Goal: Check status: Check status

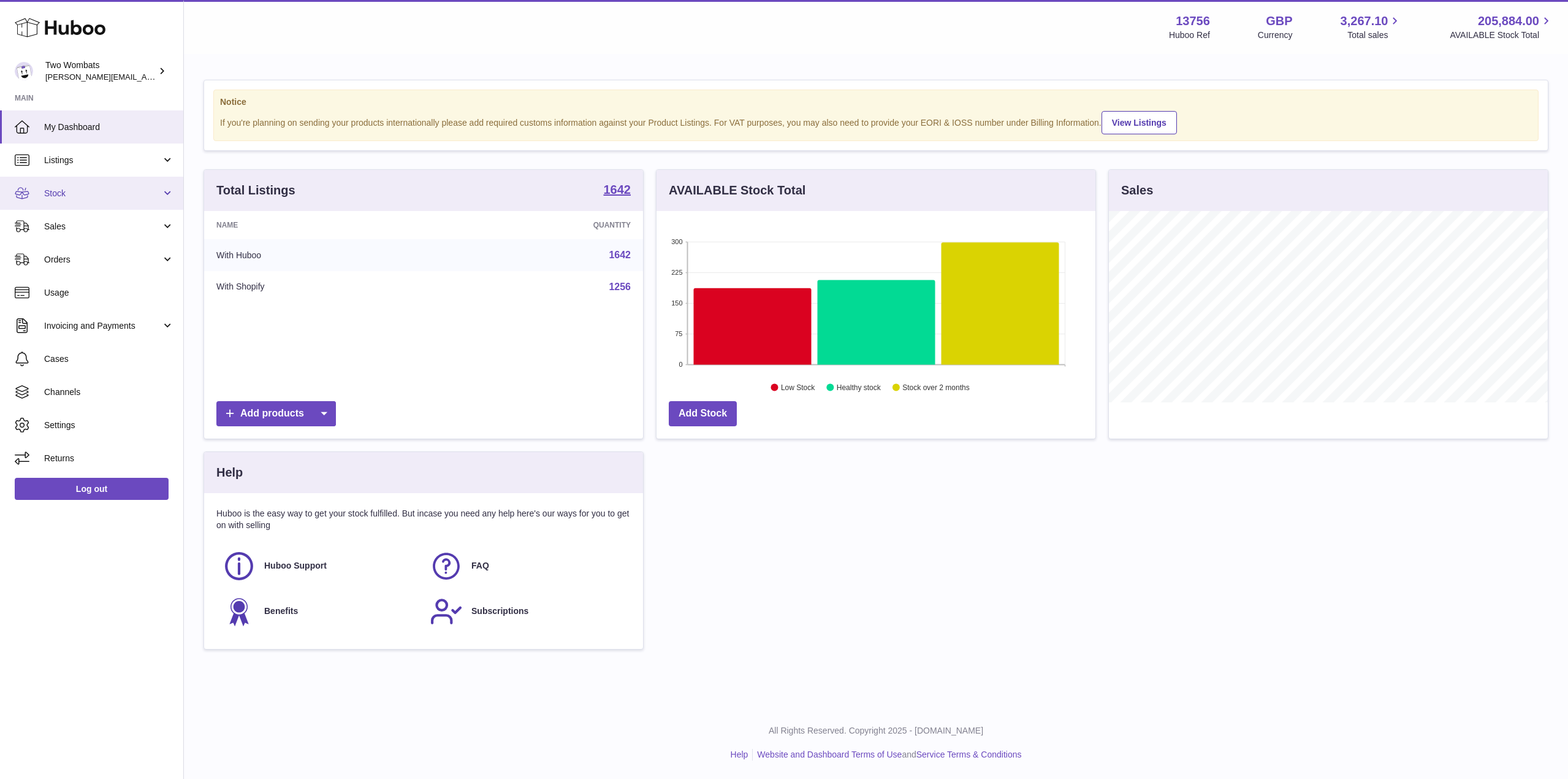
scroll to position [191, 439]
click at [166, 186] on link "Stock" at bounding box center [91, 194] width 184 height 33
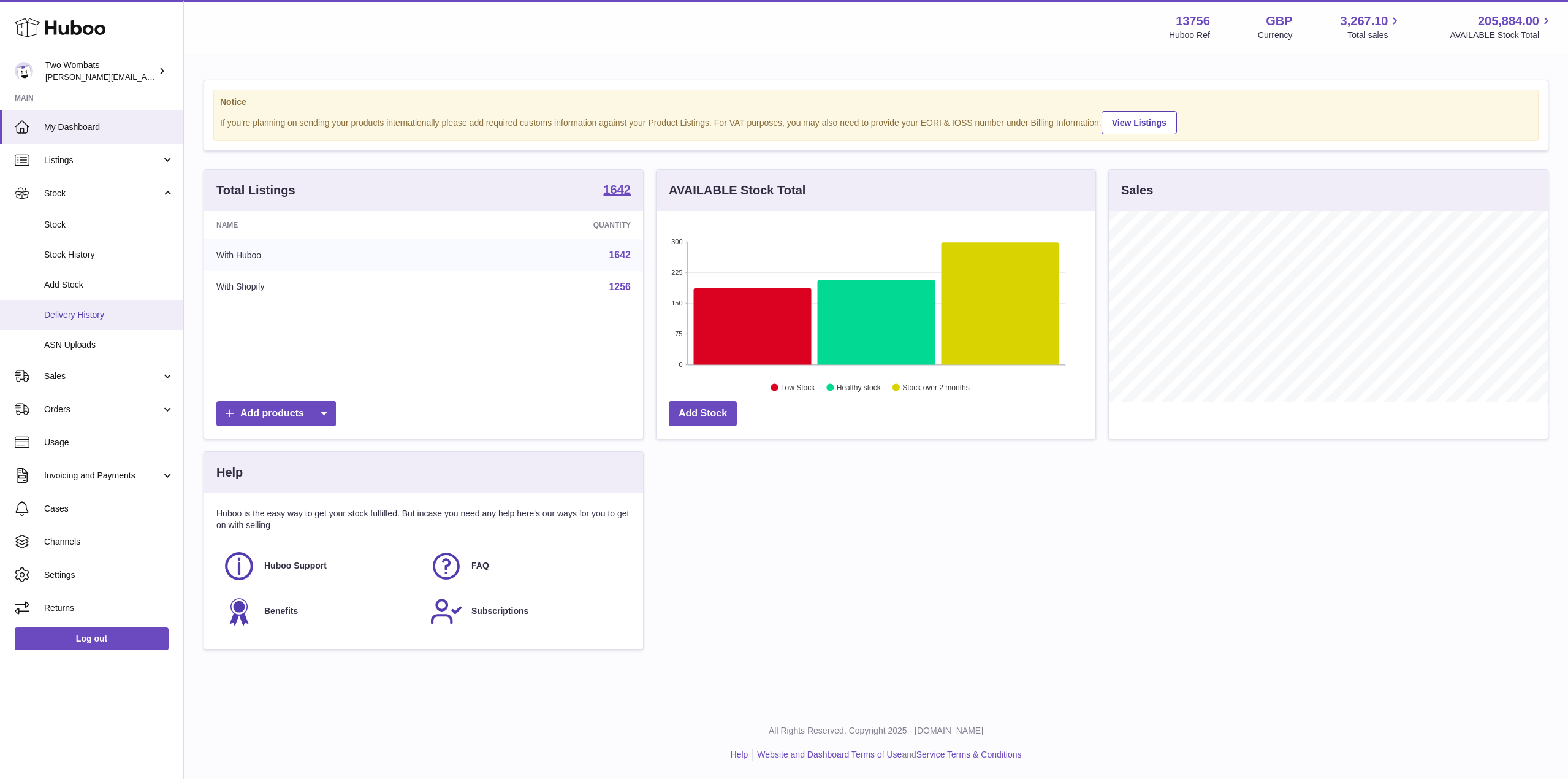
click at [116, 319] on span "Delivery History" at bounding box center [109, 315] width 130 height 12
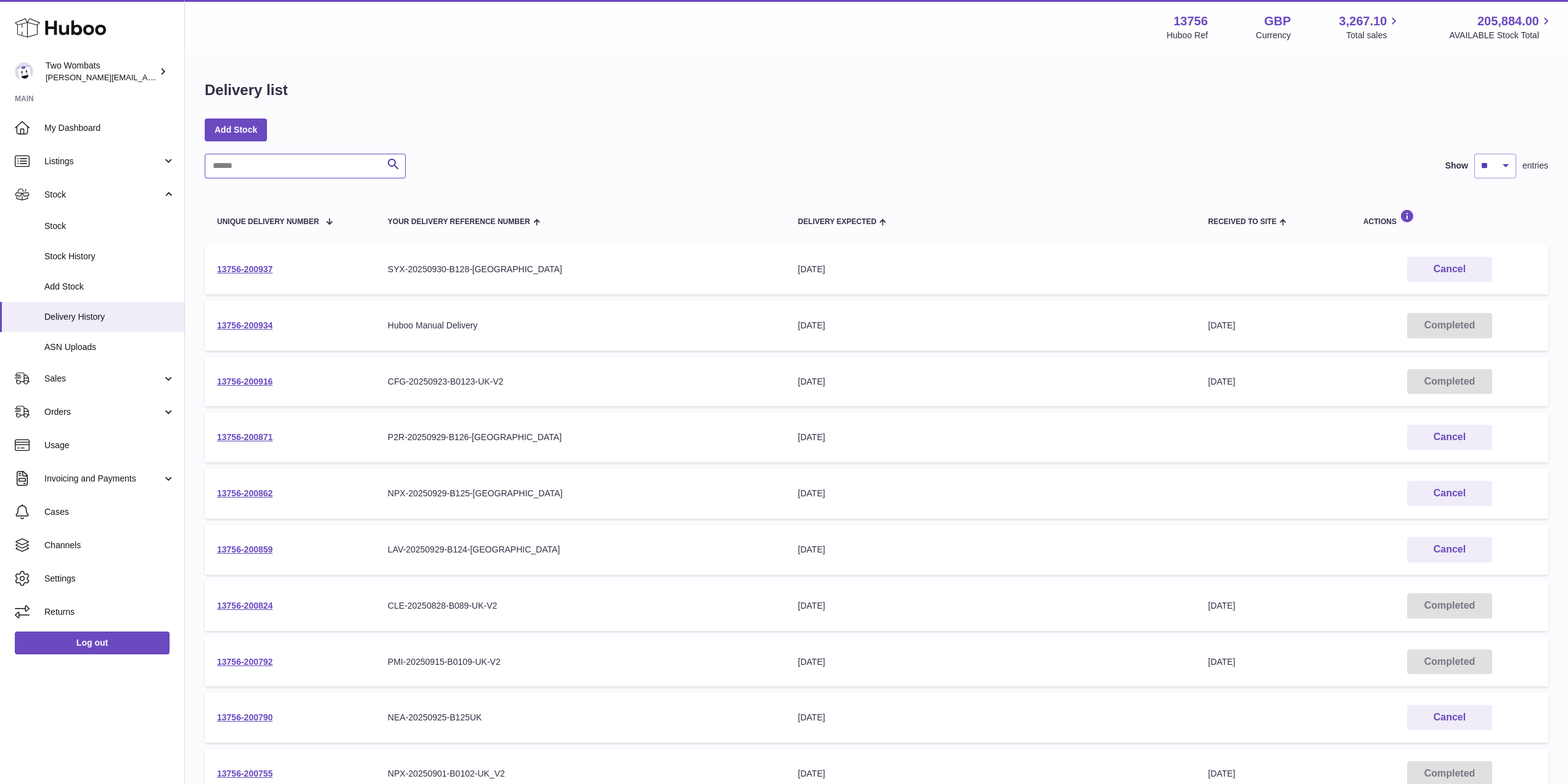
click at [287, 166] on input "text" at bounding box center [305, 166] width 201 height 25
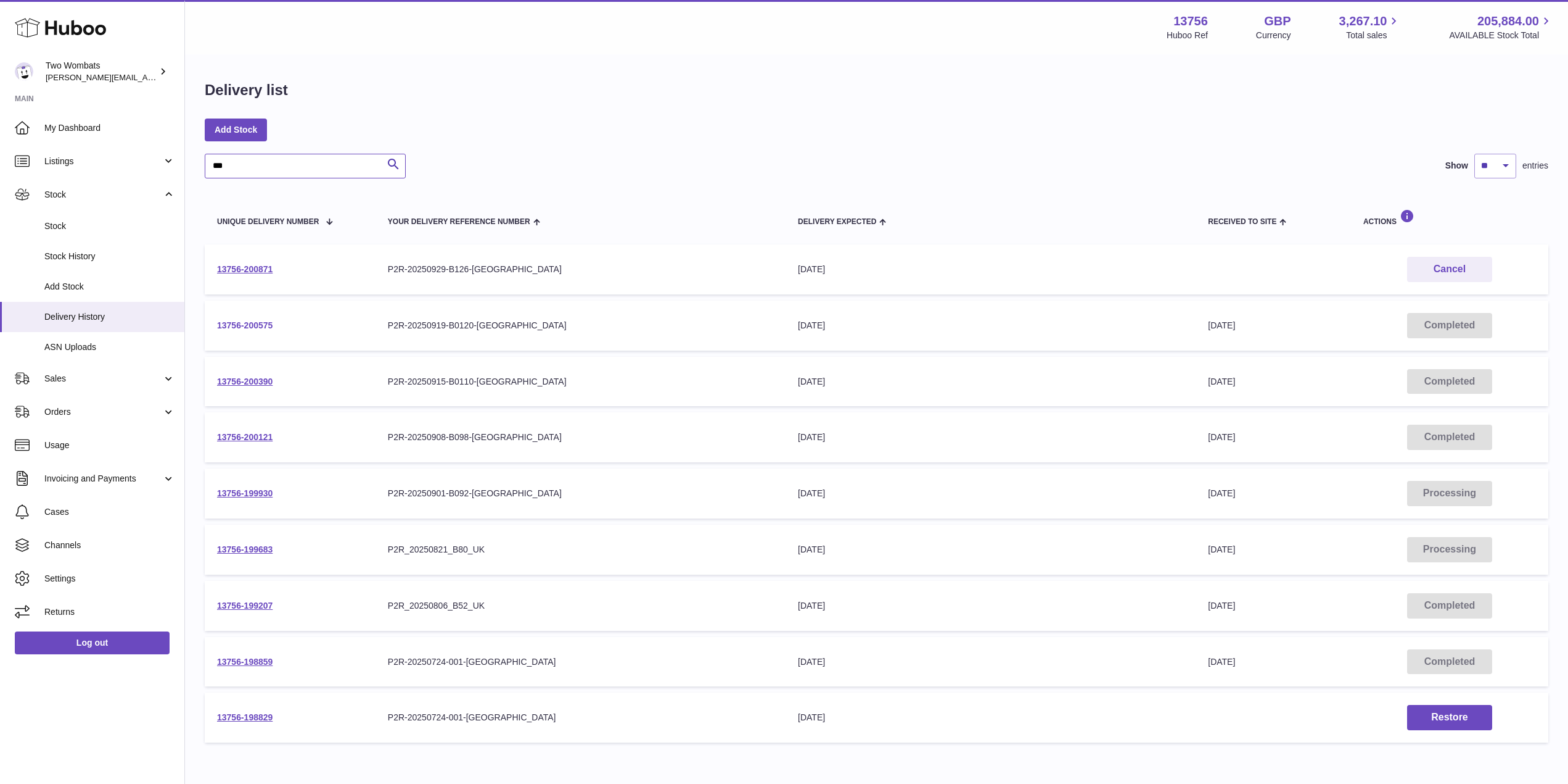
type input "***"
click at [235, 326] on link "13756-200575" at bounding box center [245, 325] width 55 height 10
click at [251, 379] on link "13756-200390" at bounding box center [245, 381] width 55 height 10
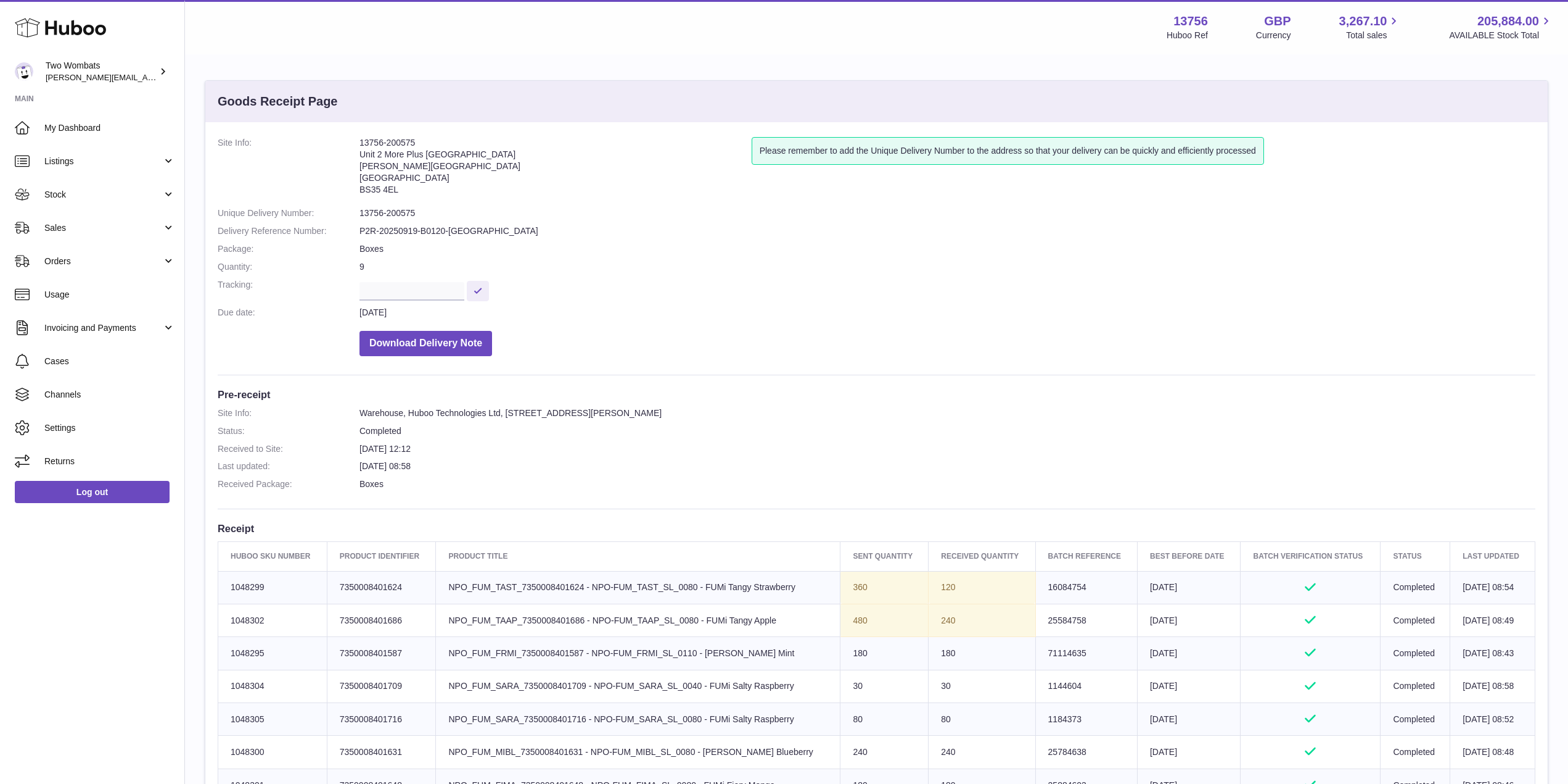
scroll to position [271, 0]
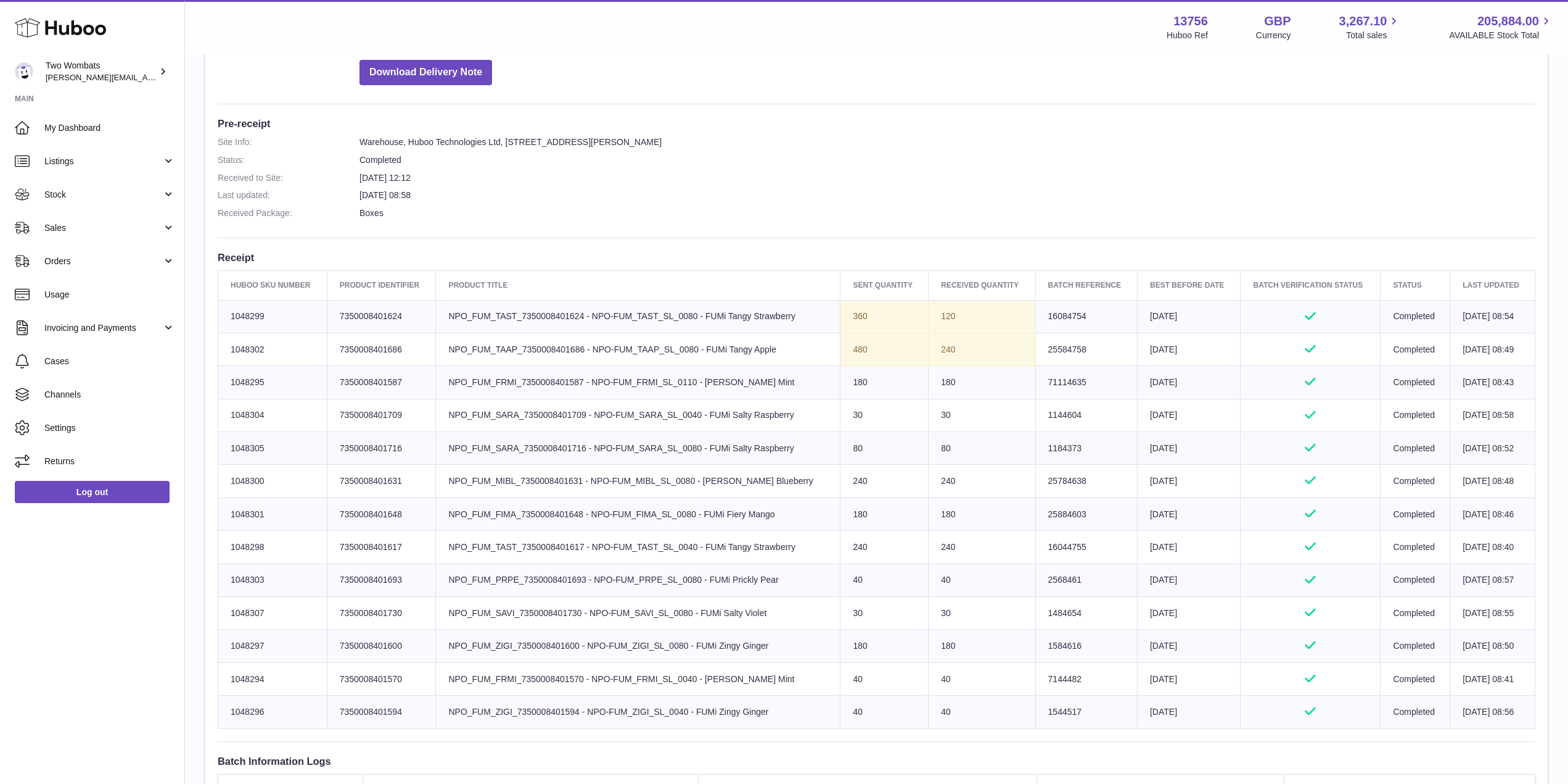
drag, startPoint x: 758, startPoint y: 482, endPoint x: 947, endPoint y: 486, distance: 189.0
click at [947, 486] on tr "Huboo SKU Number 1048300 Client Identifier 7350008401631 Product title NPO_FUM_…" at bounding box center [876, 481] width 1317 height 33
click at [947, 486] on td "240" at bounding box center [982, 481] width 107 height 33
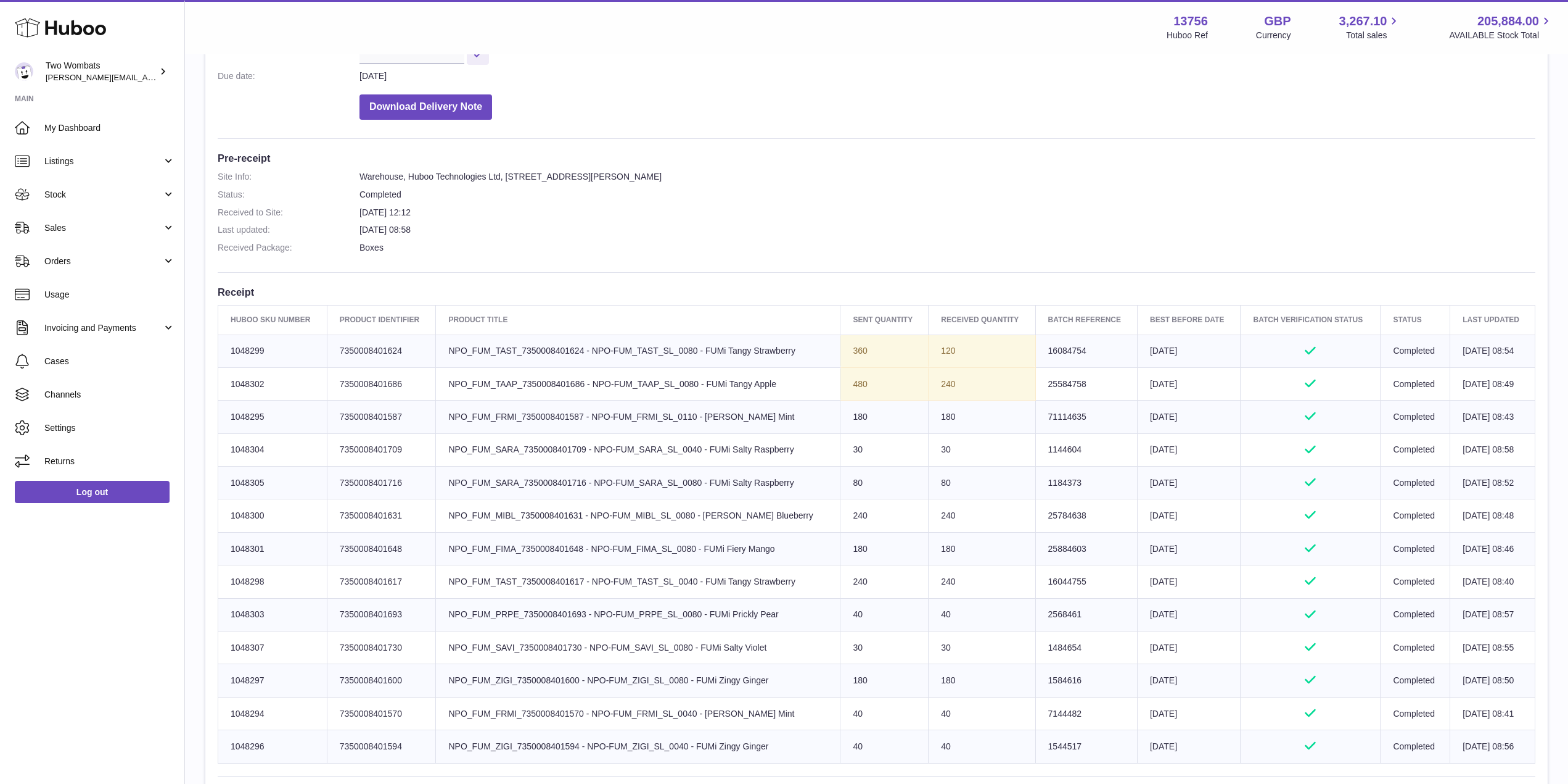
scroll to position [235, 0]
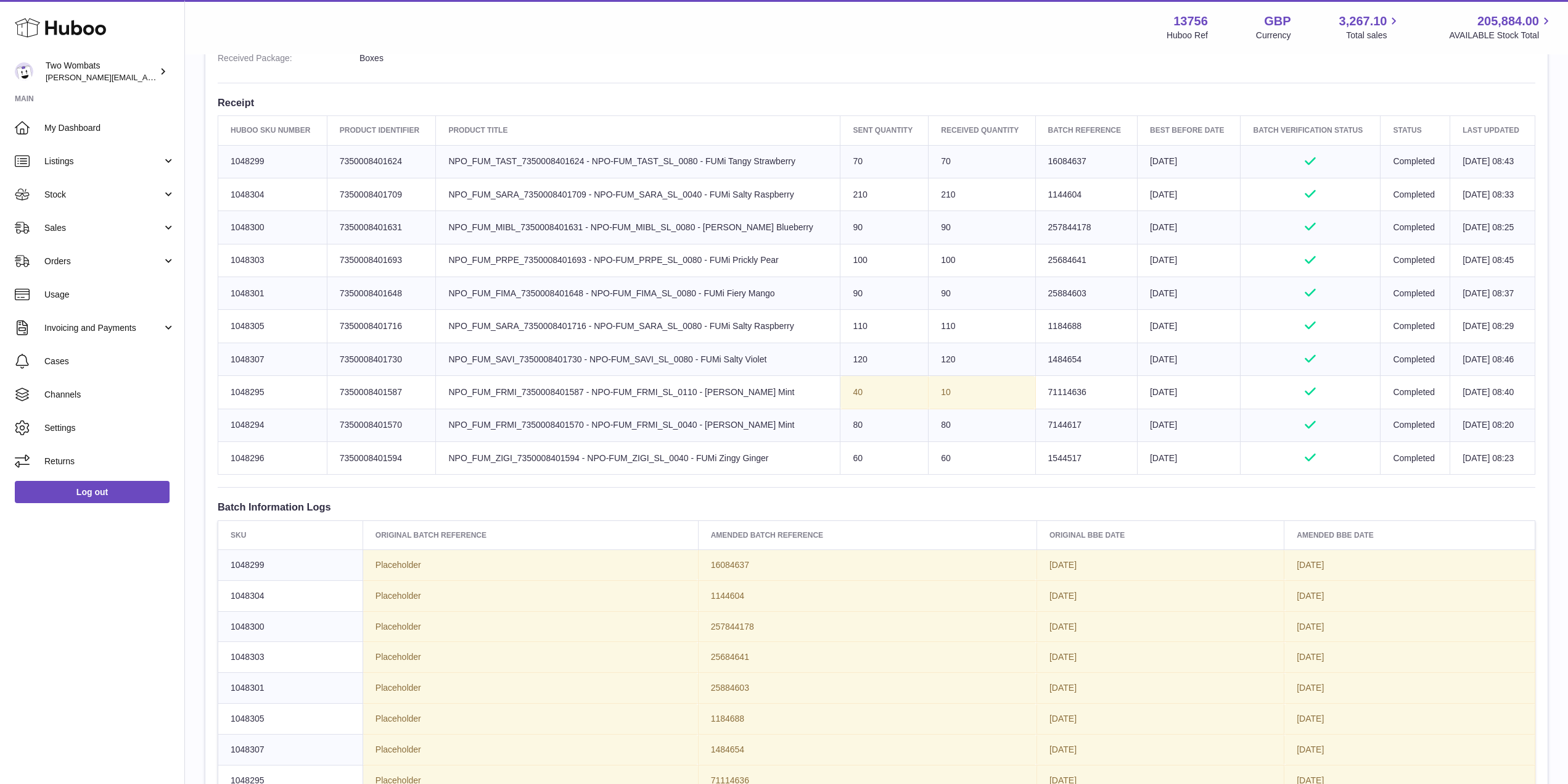
scroll to position [425, 0]
click at [627, 226] on td "Product title NPO_FUM_MIBL_7350008401631 - NPO-FUM_MIBL_SL_0080 - FUMi Minty Bl…" at bounding box center [638, 227] width 404 height 33
